Goal: Navigation & Orientation: Find specific page/section

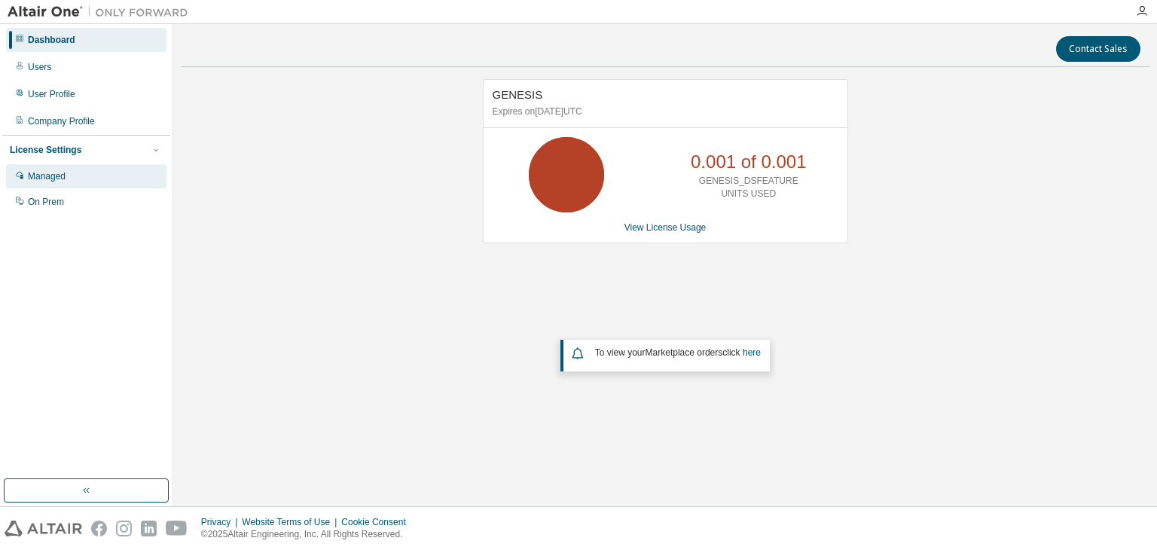
click at [33, 185] on div "Managed" at bounding box center [86, 176] width 160 height 24
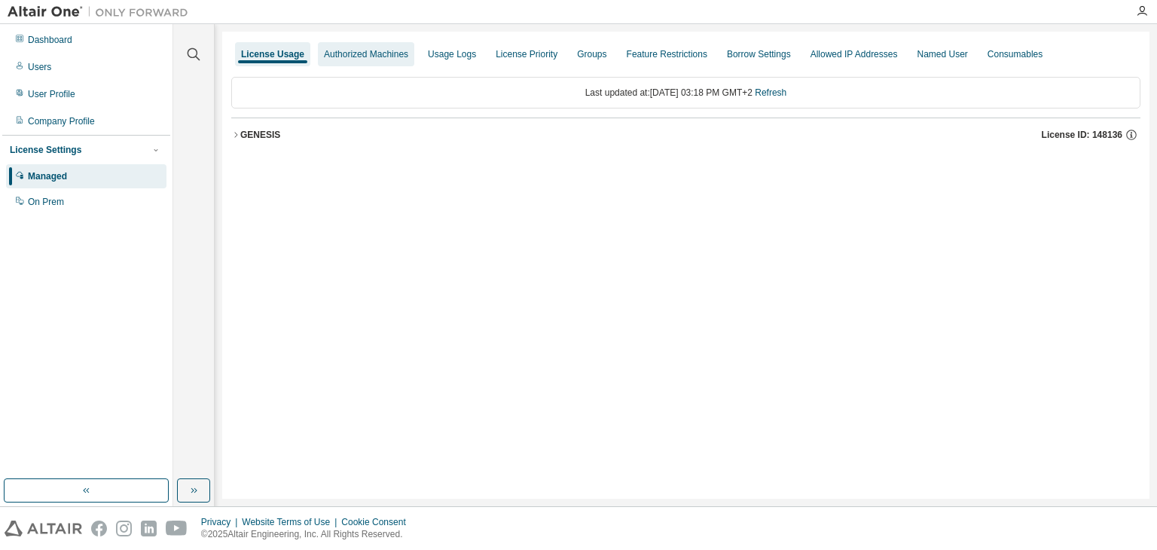
click at [347, 53] on div "Authorized Machines" at bounding box center [366, 54] width 84 height 12
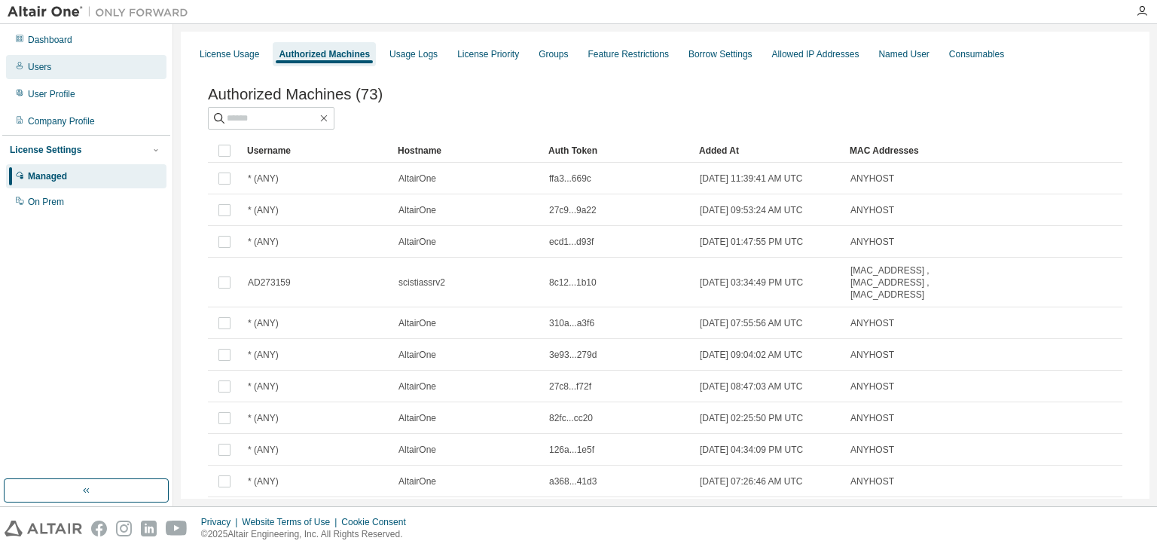
click at [37, 73] on div "Users" at bounding box center [86, 67] width 160 height 24
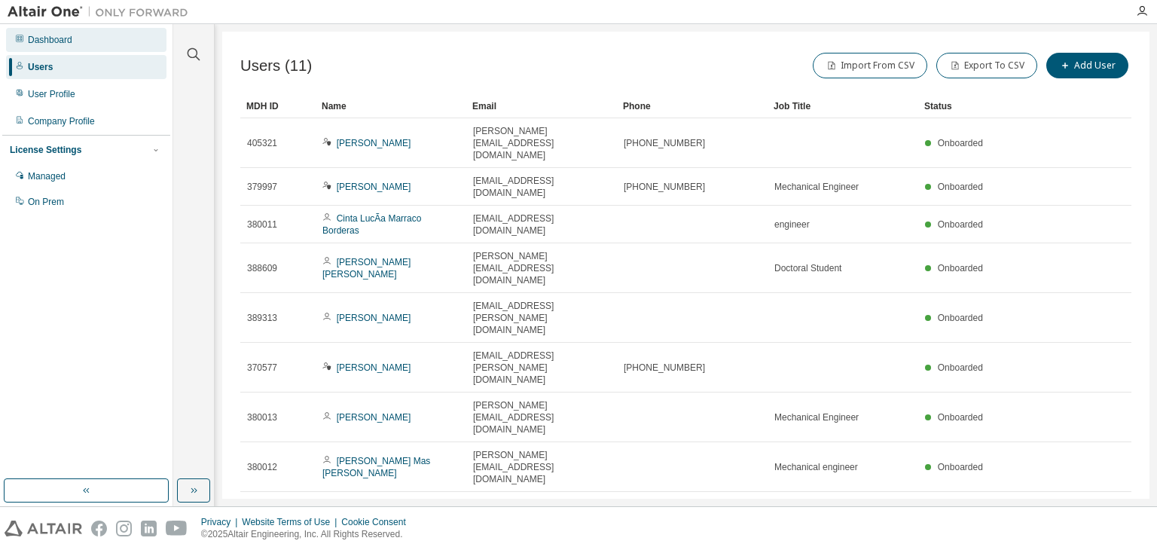
click at [44, 43] on div "Dashboard" at bounding box center [50, 40] width 44 height 12
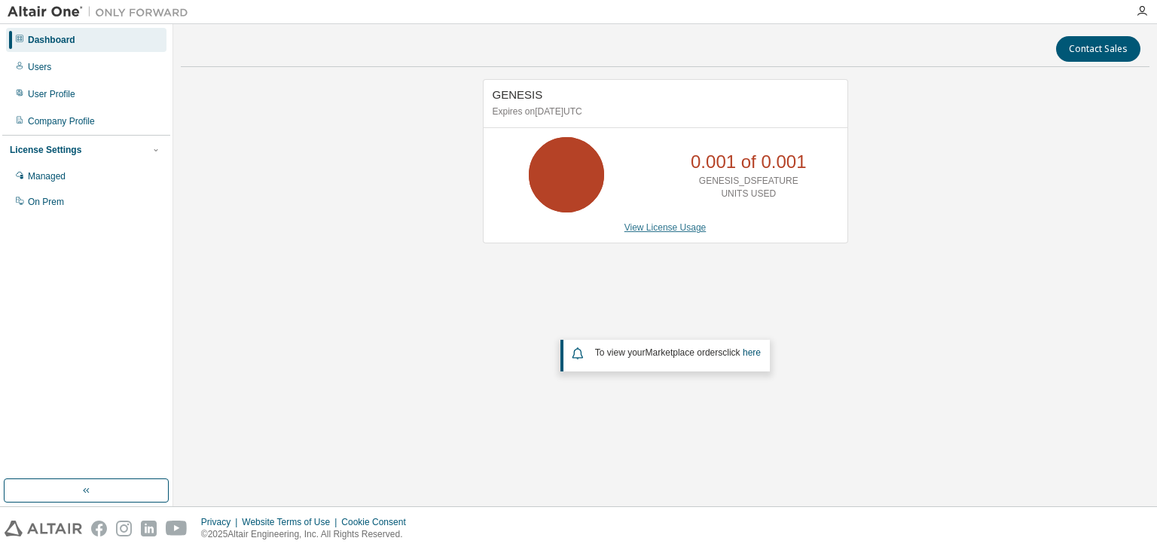
click at [651, 224] on link "View License Usage" at bounding box center [665, 227] width 82 height 11
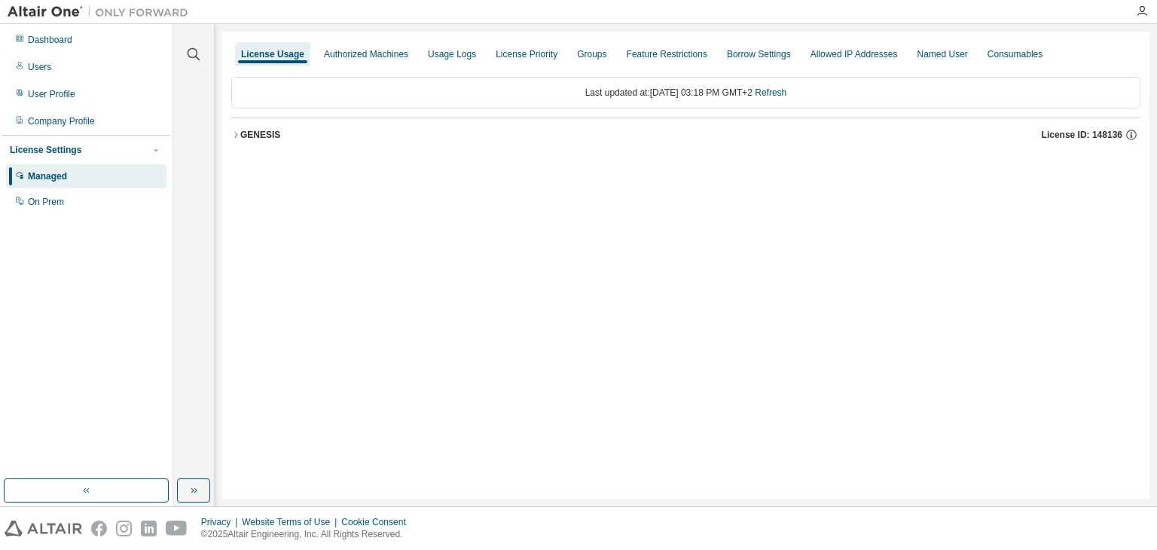
click at [224, 157] on div "License Usage Authorized Machines Usage Logs License Priority Groups Feature Re…" at bounding box center [685, 265] width 927 height 467
click at [233, 135] on icon "button" at bounding box center [235, 134] width 9 height 9
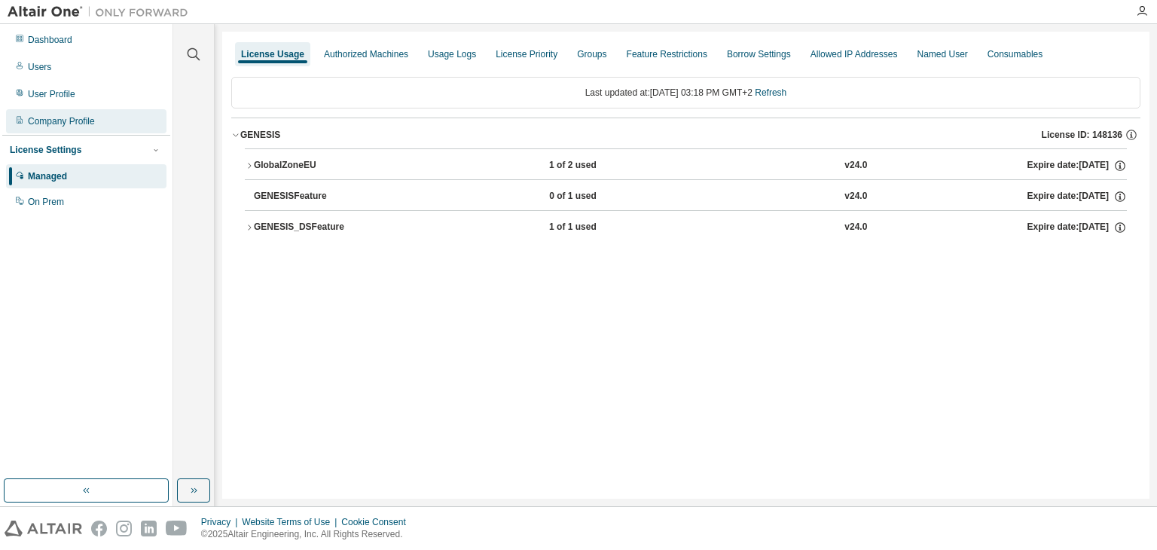
click at [63, 115] on div "Company Profile" at bounding box center [61, 121] width 67 height 12
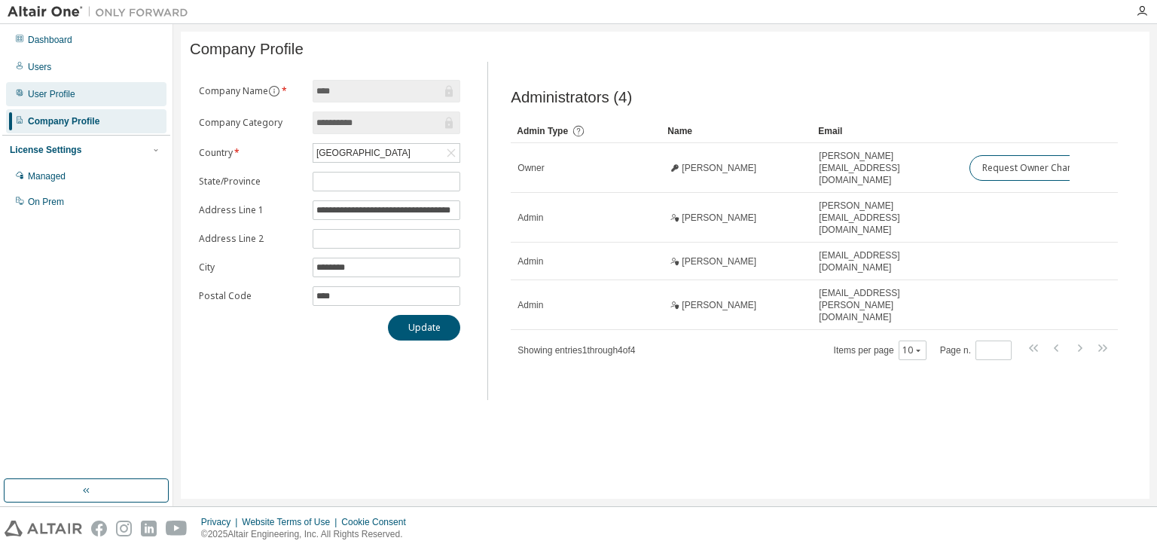
click at [39, 90] on div "User Profile" at bounding box center [51, 94] width 47 height 12
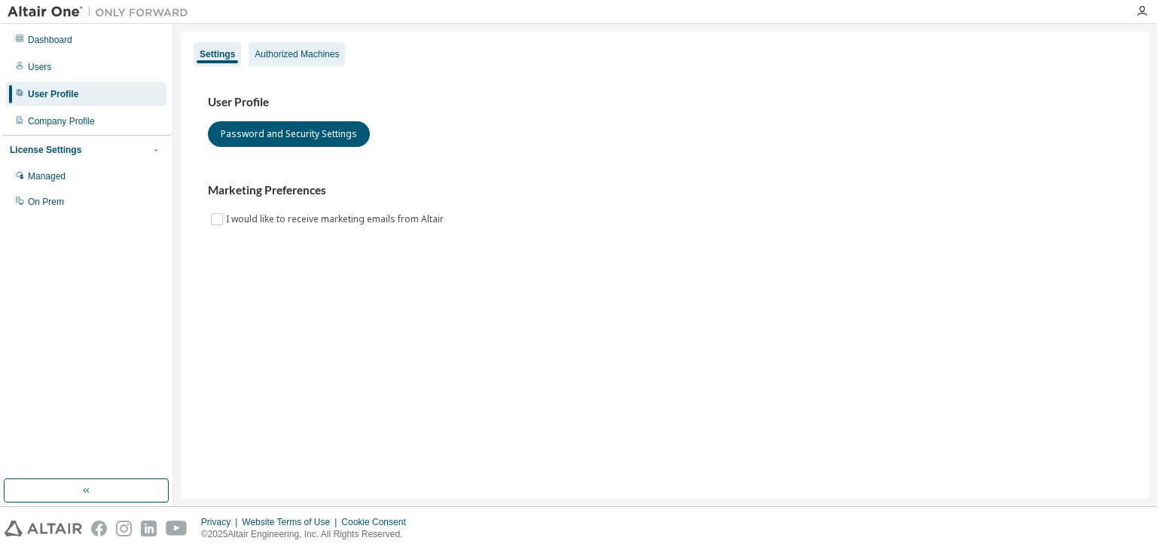
click at [311, 56] on div "Authorized Machines" at bounding box center [297, 54] width 84 height 12
